Goal: Check status: Check status

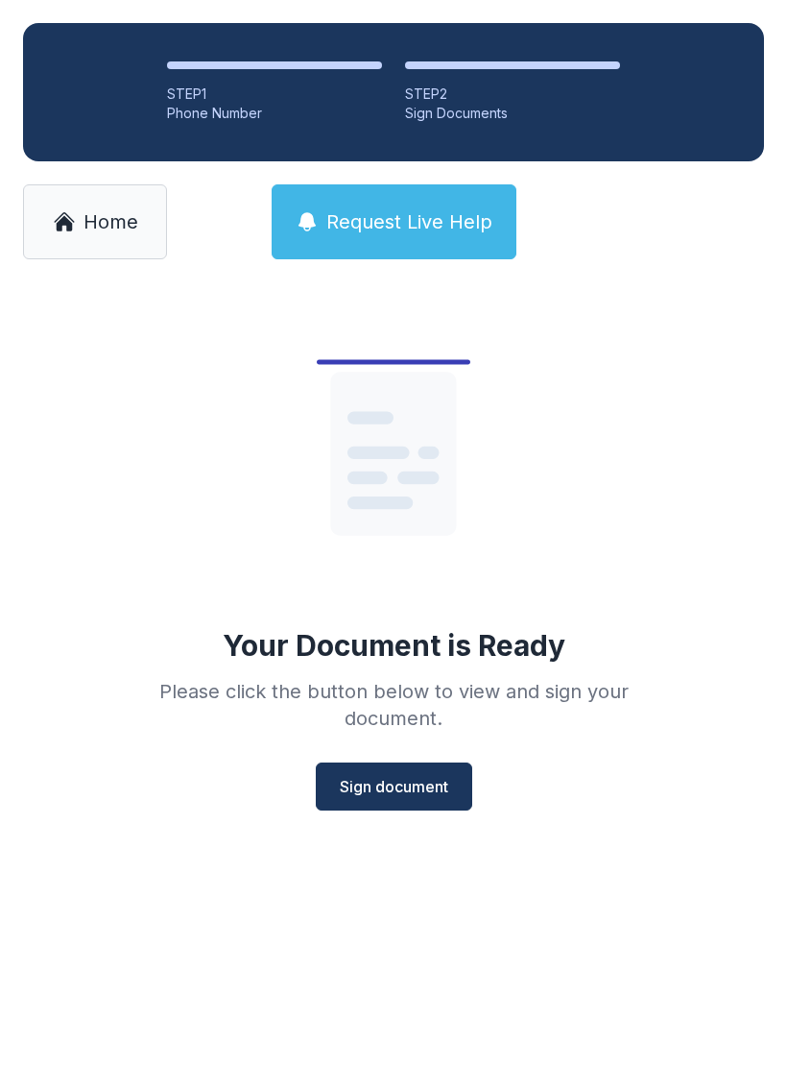
click at [104, 226] on span "Home" at bounding box center [111, 221] width 55 height 27
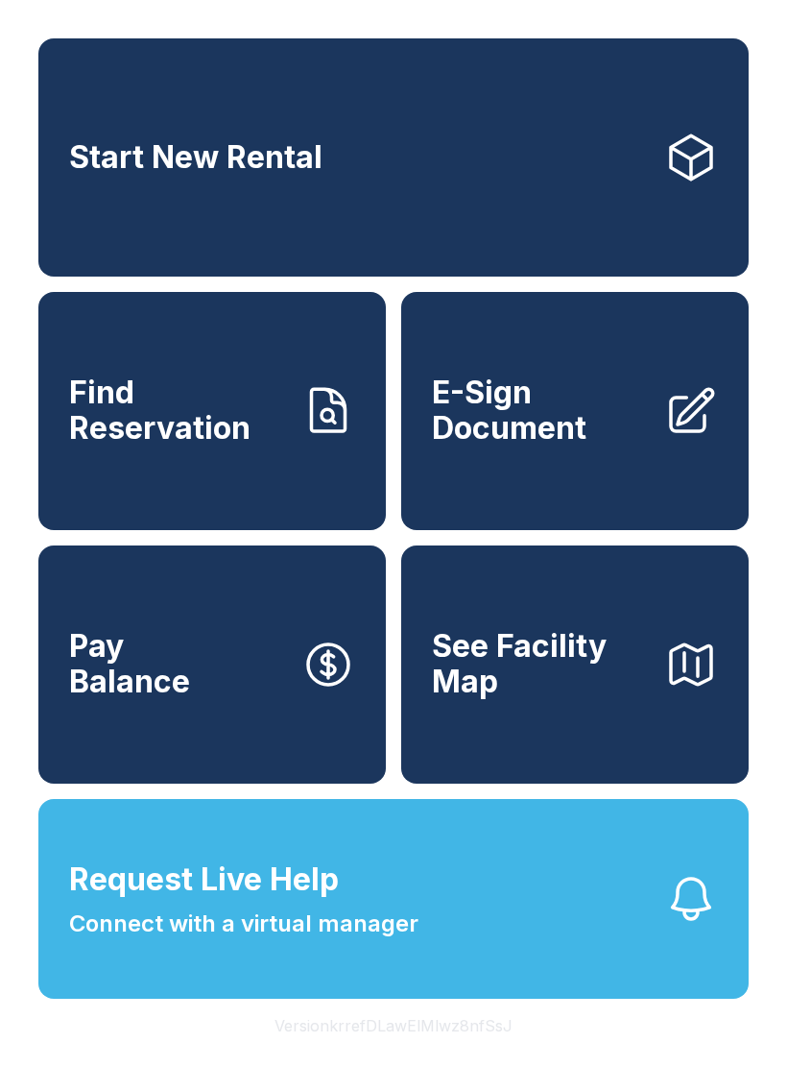
click at [253, 446] on span "Find Reservation" at bounding box center [177, 410] width 217 height 70
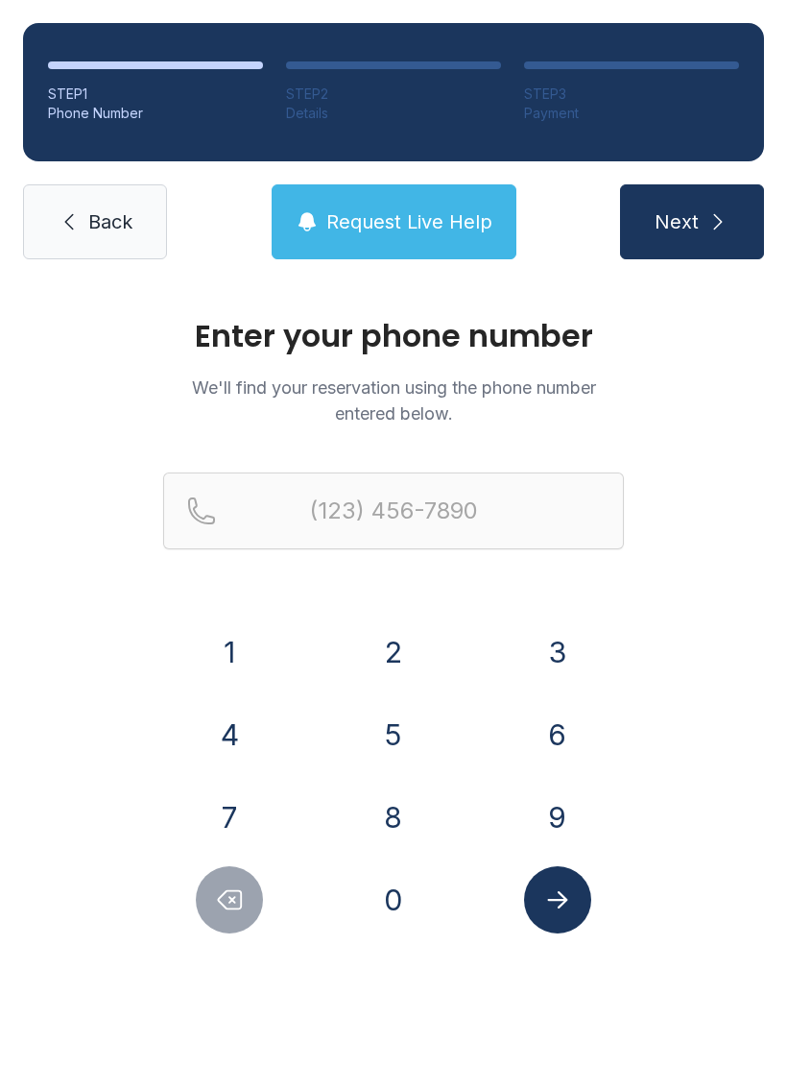
click at [567, 813] on button "9" at bounding box center [557, 817] width 67 height 67
click at [234, 665] on button "1" at bounding box center [229, 651] width 67 height 67
click at [405, 912] on button "0" at bounding box center [393, 899] width 67 height 67
click at [426, 650] on button "2" at bounding box center [393, 651] width 67 height 67
click at [425, 649] on button "2" at bounding box center [393, 651] width 67 height 67
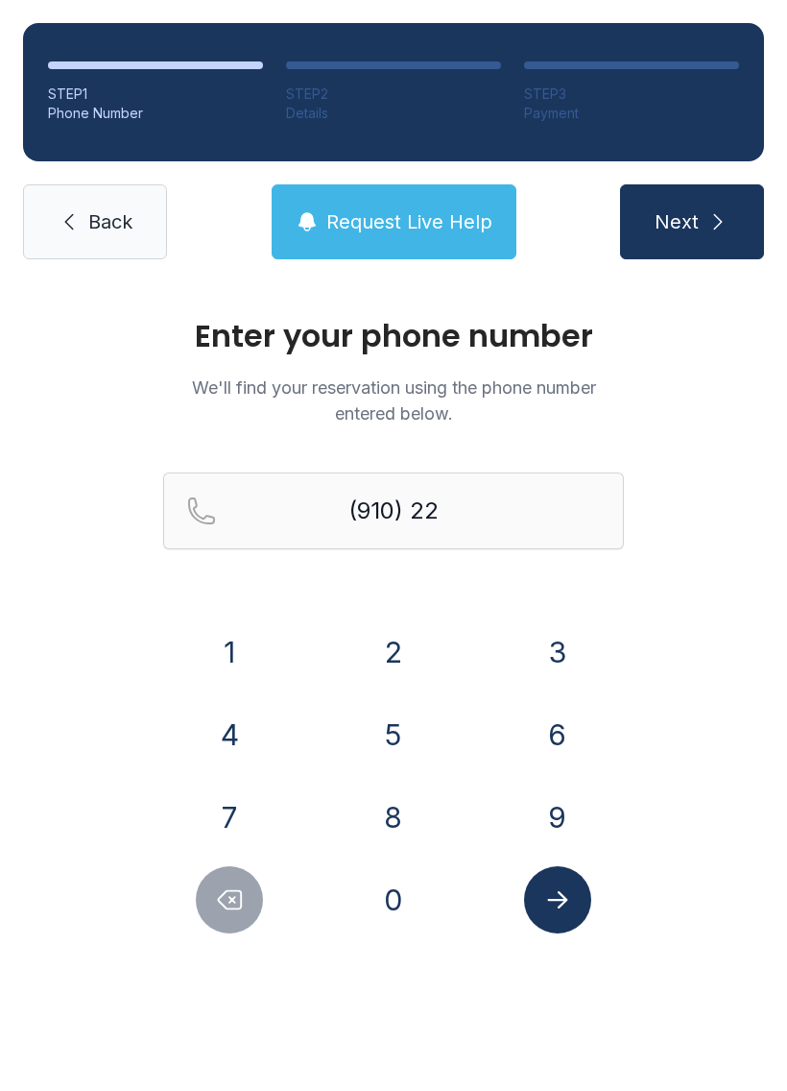
click at [419, 813] on button "8" at bounding box center [393, 817] width 67 height 67
click at [234, 801] on button "7" at bounding box center [229, 817] width 67 height 67
click at [244, 647] on button "1" at bounding box center [229, 651] width 67 height 67
click at [415, 651] on button "2" at bounding box center [393, 651] width 67 height 67
click at [255, 808] on button "7" at bounding box center [229, 817] width 67 height 67
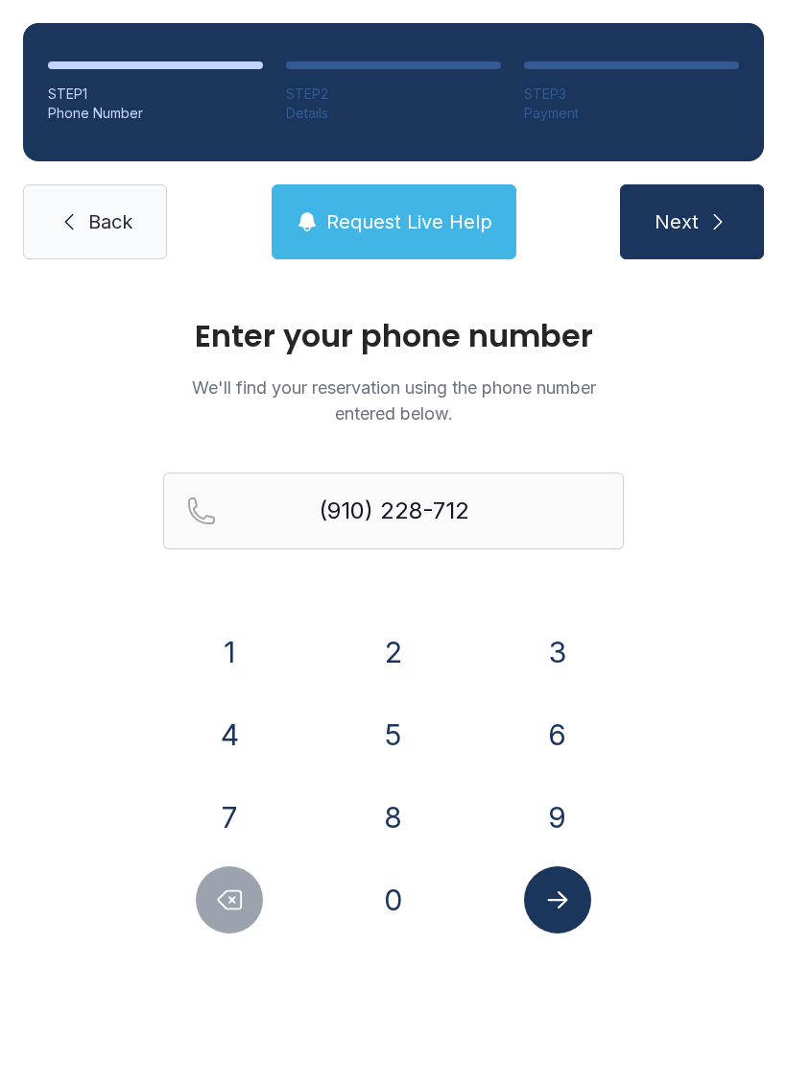
type input "[PHONE_NUMBER]"
click at [617, 910] on div at bounding box center [557, 899] width 133 height 67
click at [542, 915] on button "Submit lookup form" at bounding box center [557, 899] width 67 height 67
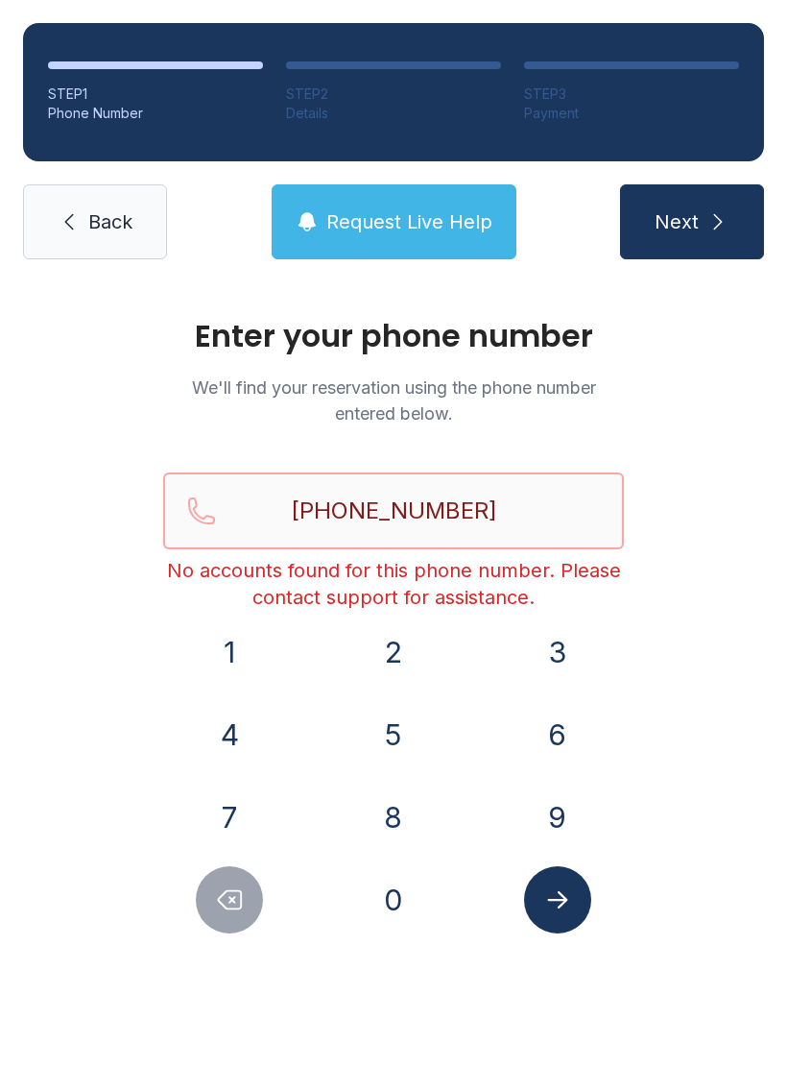
click at [494, 491] on input "[PHONE_NUMBER]" at bounding box center [393, 510] width 461 height 77
click at [95, 210] on span "Back" at bounding box center [110, 221] width 44 height 27
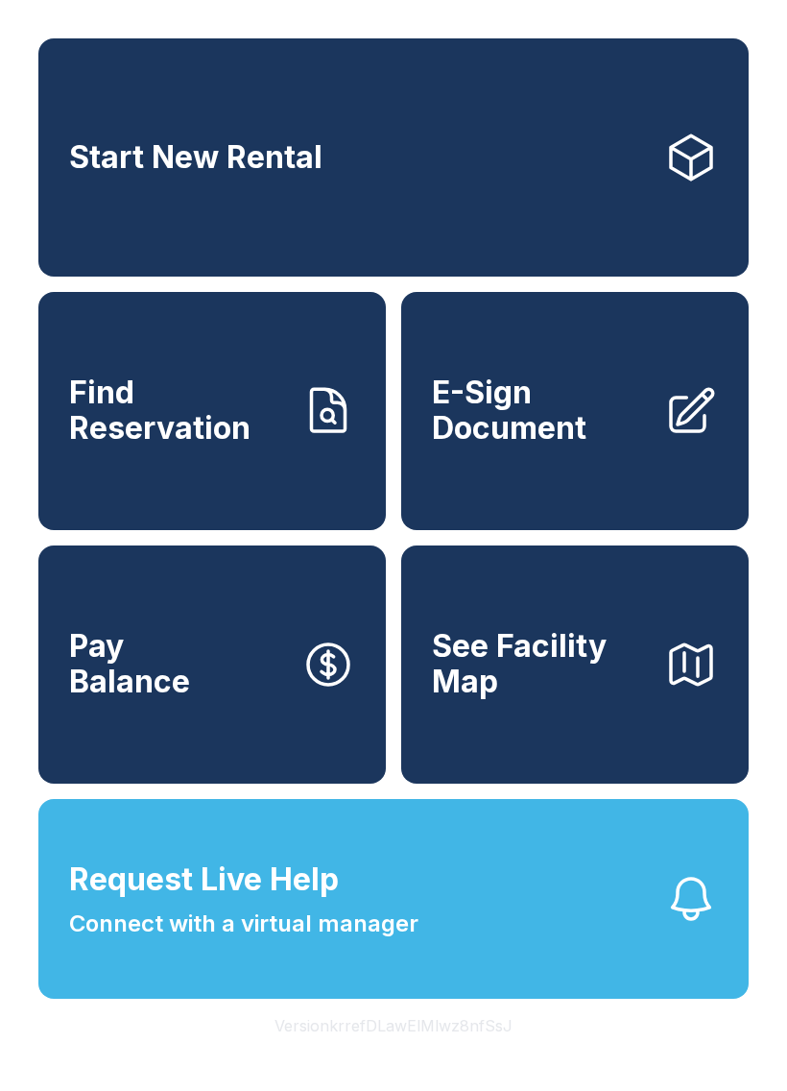
click at [656, 990] on button "Request Live Help Connect with a virtual manager" at bounding box center [393, 899] width 711 height 200
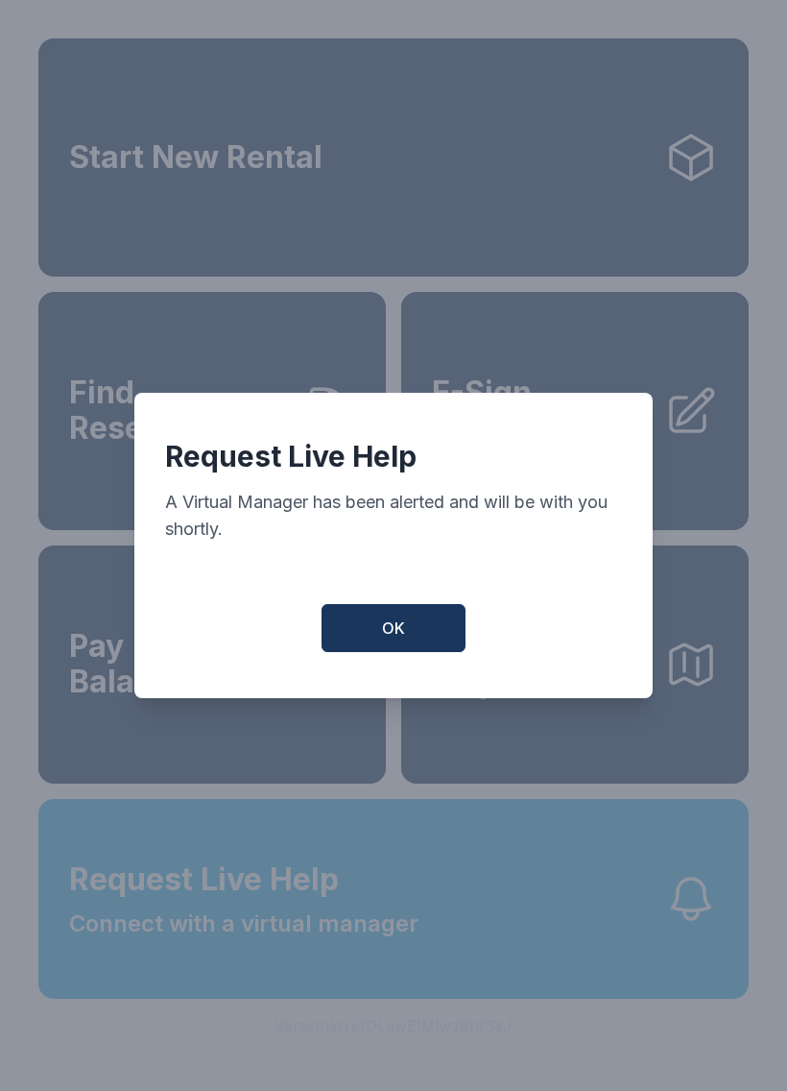
click at [419, 627] on button "OK" at bounding box center [394, 628] width 144 height 48
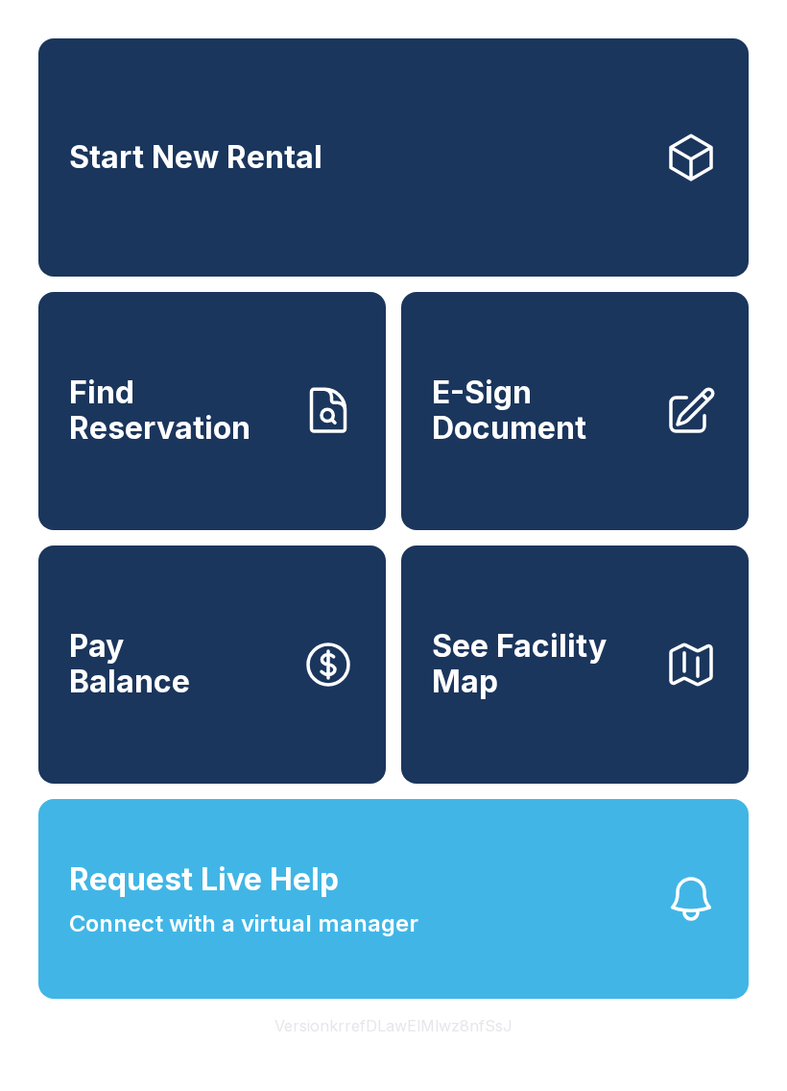
click at [427, 928] on button "Request Live Help Connect with a virtual manager" at bounding box center [393, 899] width 711 height 200
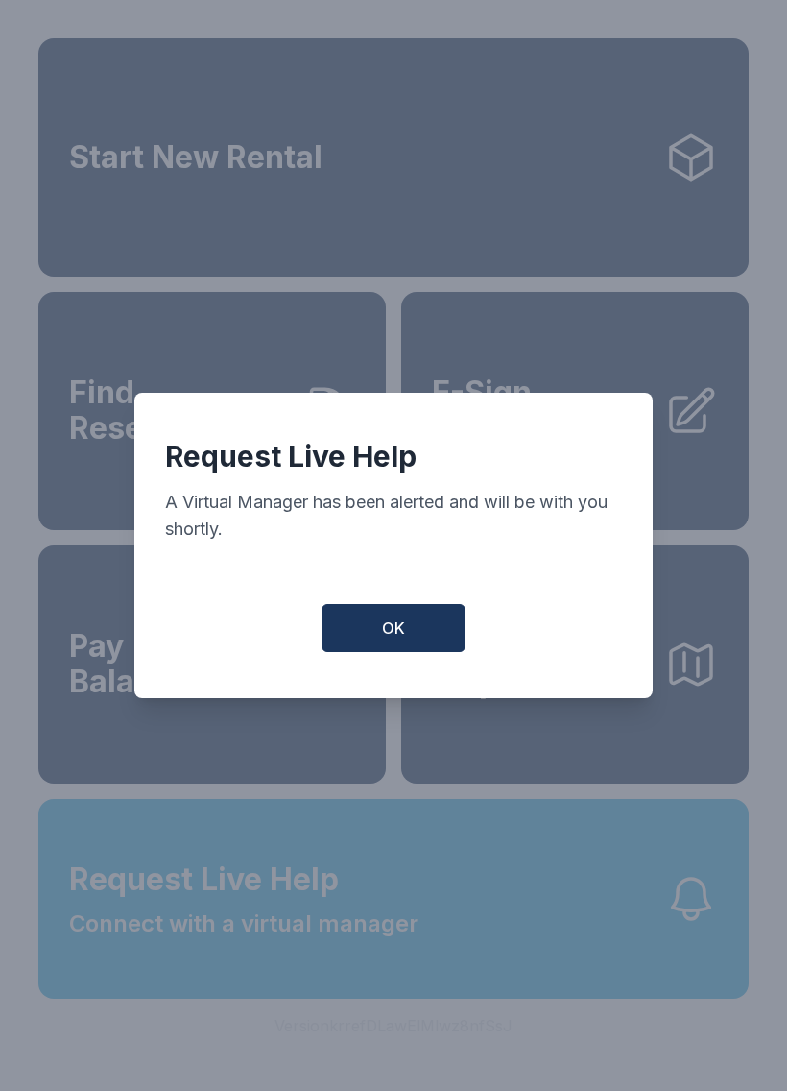
click at [421, 640] on button "OK" at bounding box center [394, 628] width 144 height 48
